Goal: Task Accomplishment & Management: Check status

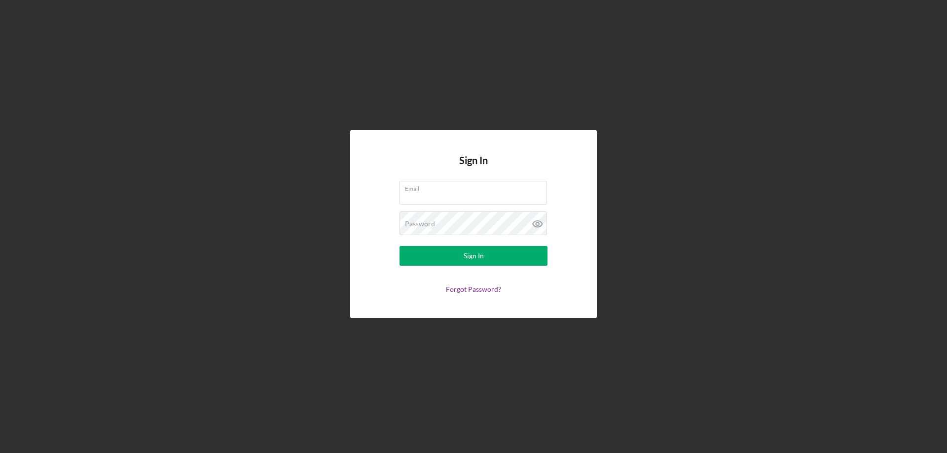
type input "[EMAIL_ADDRESS][DOMAIN_NAME]"
click at [483, 207] on form "Email [EMAIL_ADDRESS][DOMAIN_NAME] Password Sign In Forgot Password?" at bounding box center [473, 237] width 197 height 112
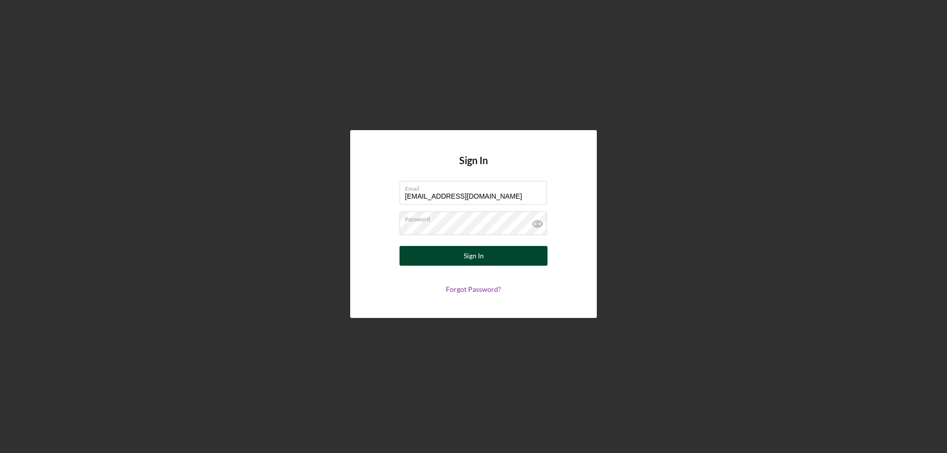
click at [472, 255] on div "Sign In" at bounding box center [474, 256] width 20 height 20
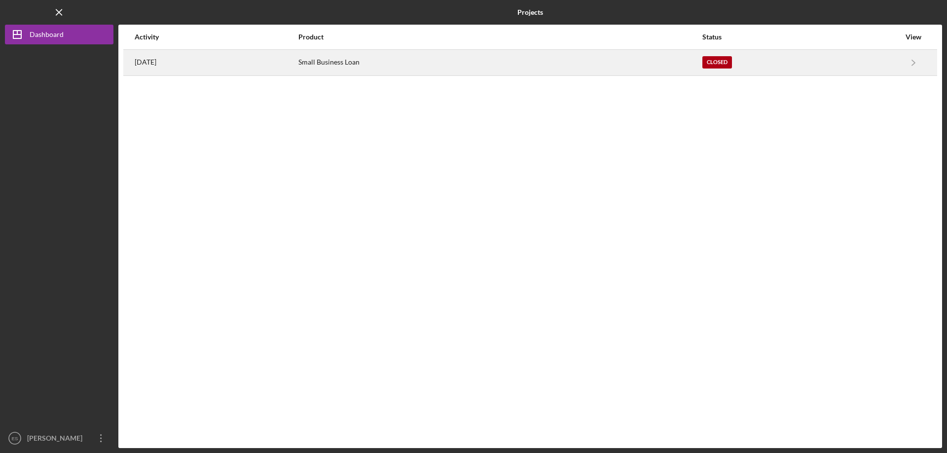
click at [297, 59] on div "[DATE]" at bounding box center [216, 62] width 163 height 25
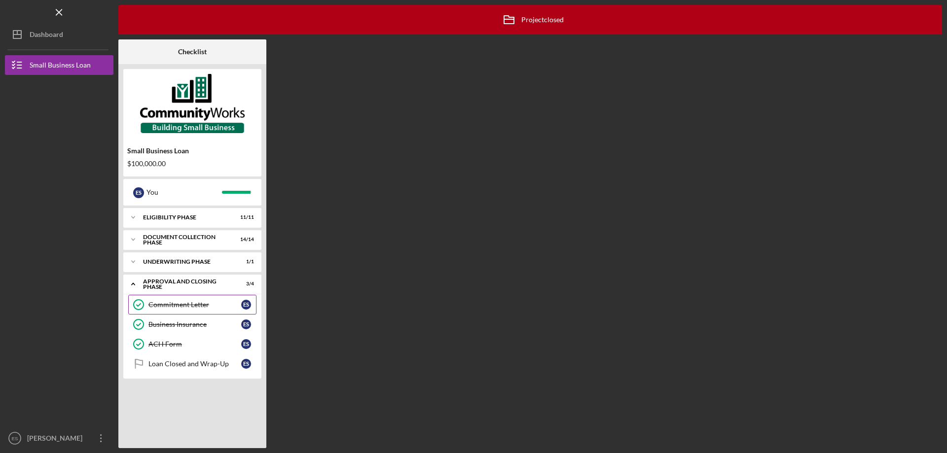
click at [207, 302] on div "Commitment Letter" at bounding box center [194, 305] width 93 height 8
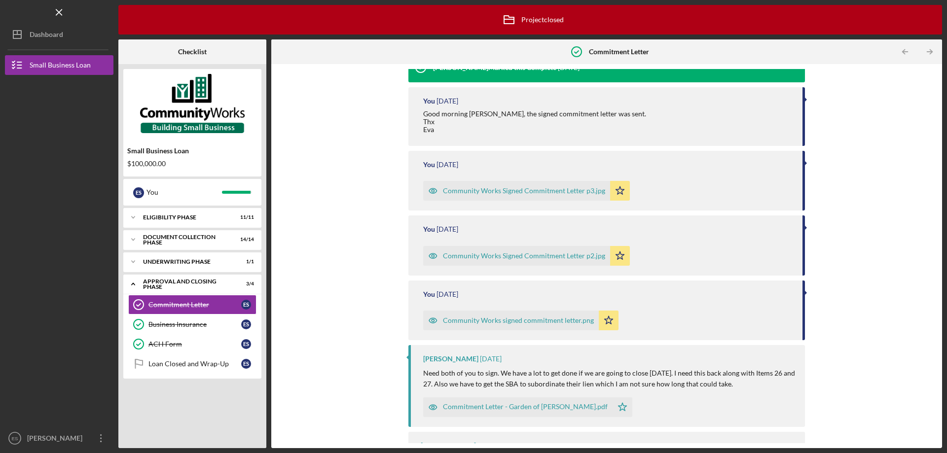
scroll to position [98, 0]
click at [565, 249] on div "Community Works Signed Commitment Letter p2.jpg" at bounding box center [516, 256] width 187 height 20
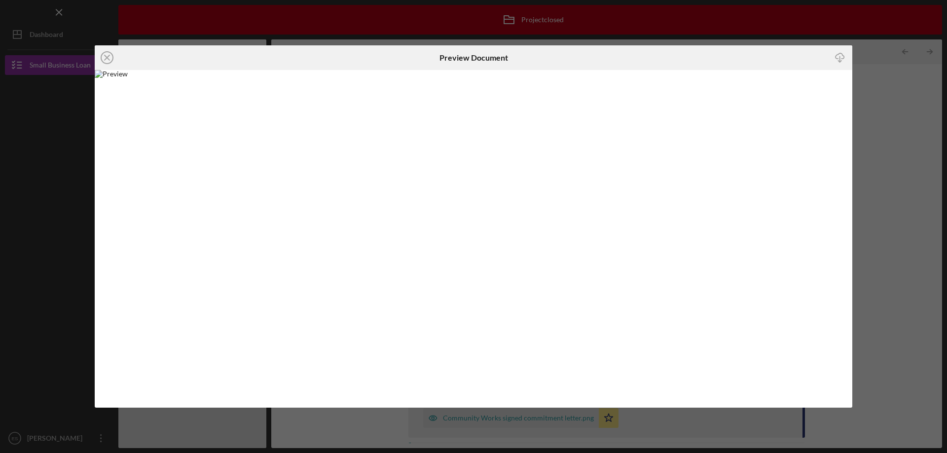
click at [904, 213] on div "Icon/Close Preview Document Icon/Download" at bounding box center [473, 226] width 947 height 453
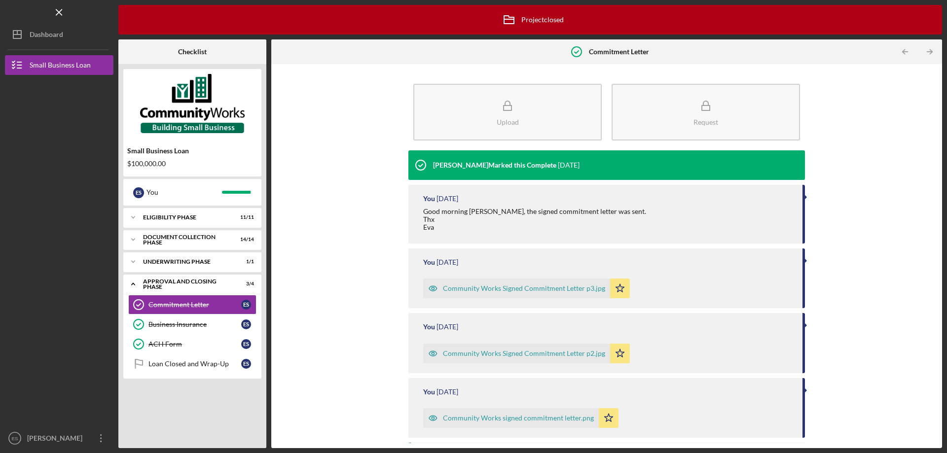
click at [516, 420] on div "Community Works signed commitment letter.png" at bounding box center [518, 418] width 151 height 8
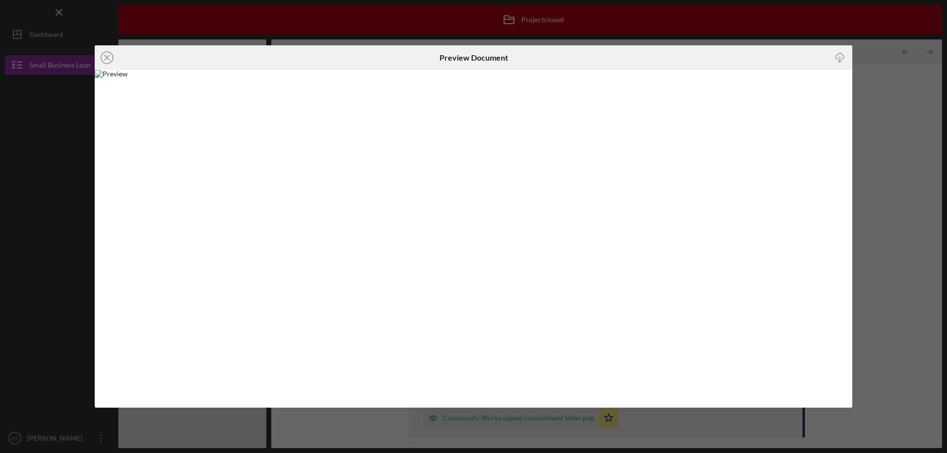
click at [893, 216] on div "Icon/Close Preview Document Icon/Download" at bounding box center [473, 226] width 947 height 453
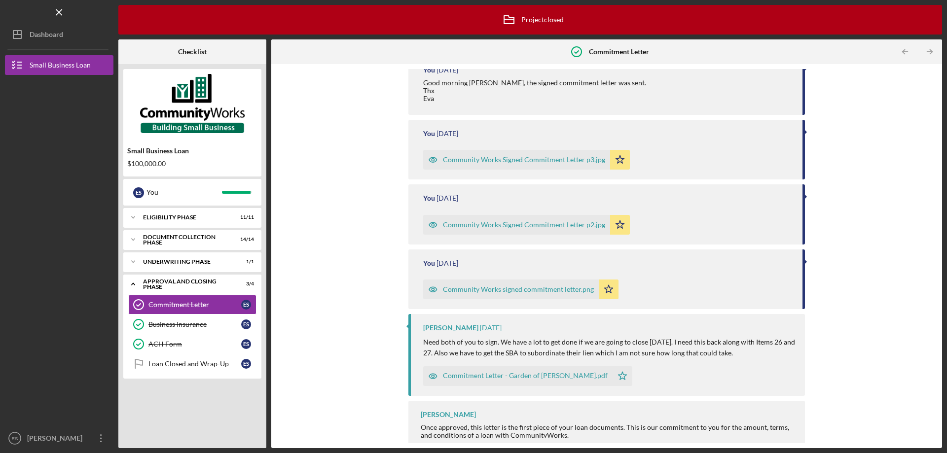
scroll to position [136, 0]
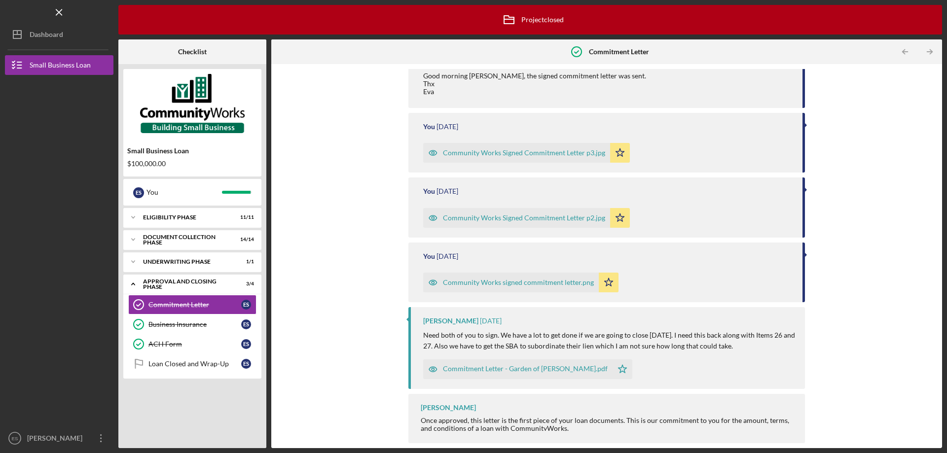
click at [526, 376] on div "Commitment Letter - Garden of [PERSON_NAME].pdf" at bounding box center [517, 370] width 189 height 20
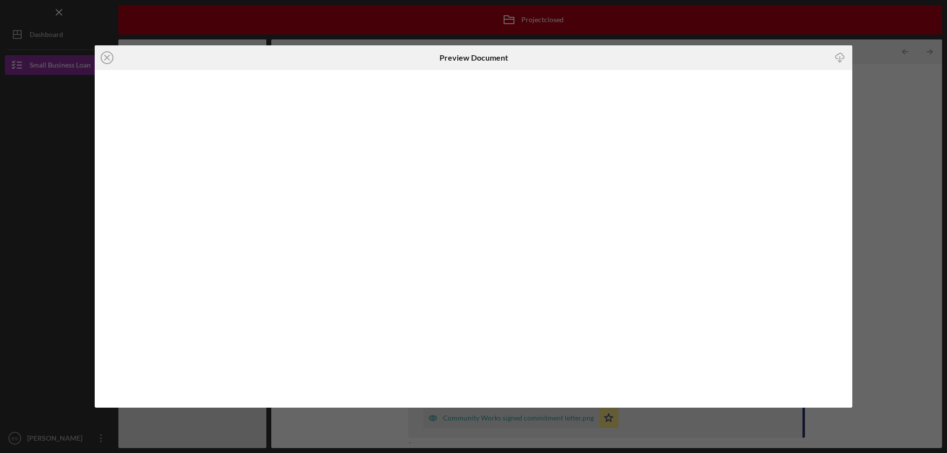
scroll to position [136, 0]
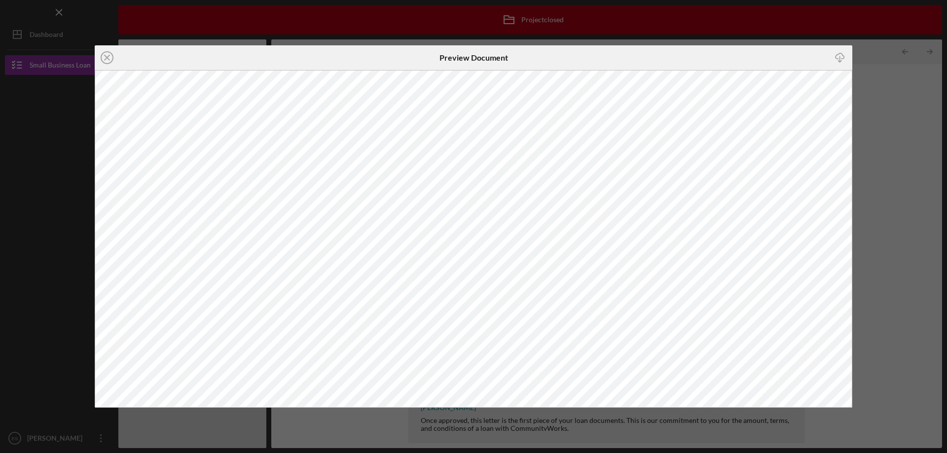
click at [885, 119] on div "Icon/Close Preview Document Icon/Download" at bounding box center [473, 226] width 947 height 453
